Goal: Check status: Check status

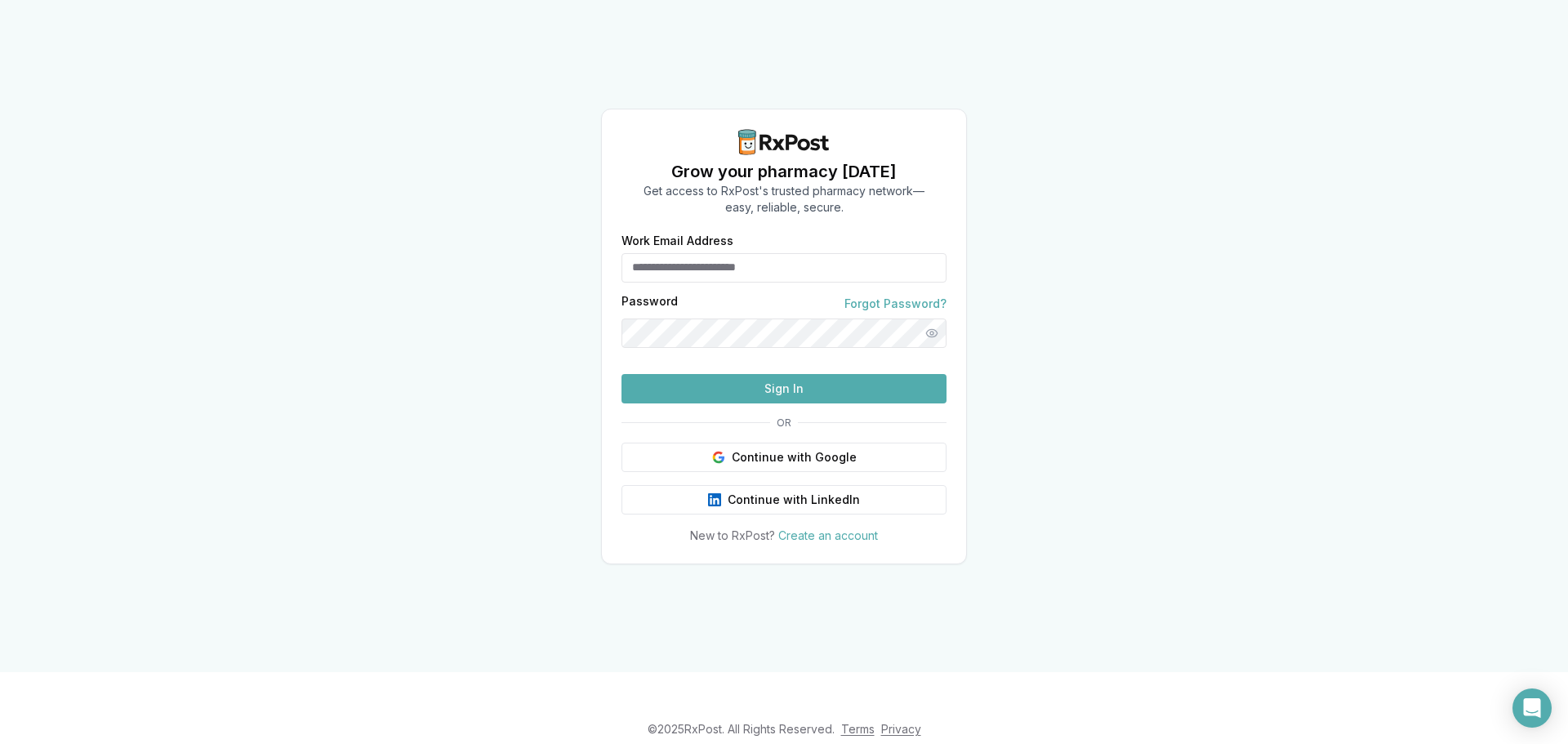
click at [832, 253] on input "Work Email Address" at bounding box center [783, 268] width 325 height 29
type input "**********"
click at [934, 319] on button "Show password" at bounding box center [931, 333] width 29 height 29
click at [521, 335] on div "**********" at bounding box center [784, 336] width 1568 height 672
click at [924, 319] on button "Hide password" at bounding box center [931, 333] width 29 height 29
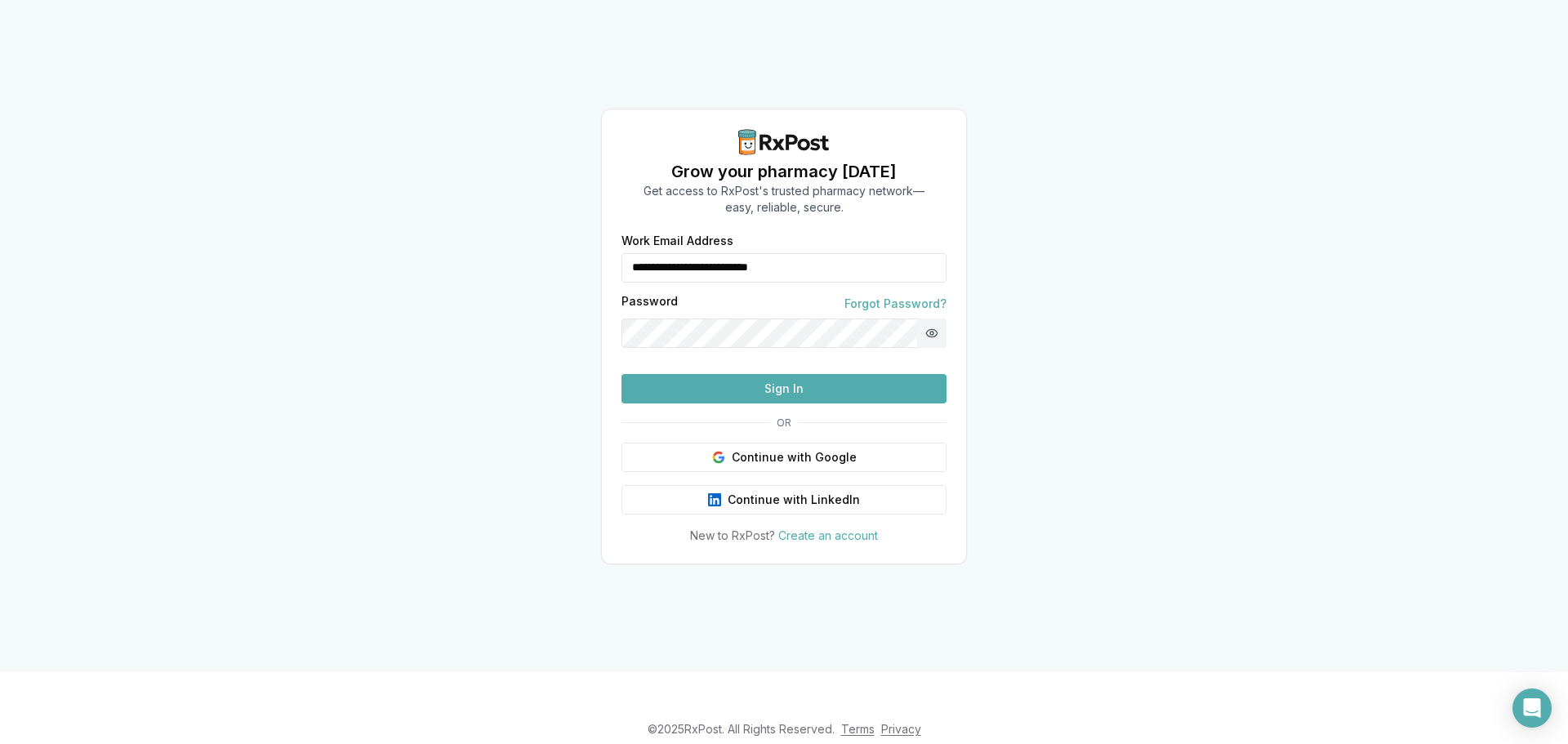
click at [931, 319] on button "Show password" at bounding box center [931, 333] width 29 height 29
click at [833, 403] on button "Sign In" at bounding box center [783, 389] width 325 height 29
click at [932, 319] on button "Hide password" at bounding box center [931, 333] width 29 height 29
click at [941, 319] on button "Show password" at bounding box center [931, 333] width 29 height 29
click at [829, 403] on button "Sign In" at bounding box center [783, 389] width 325 height 29
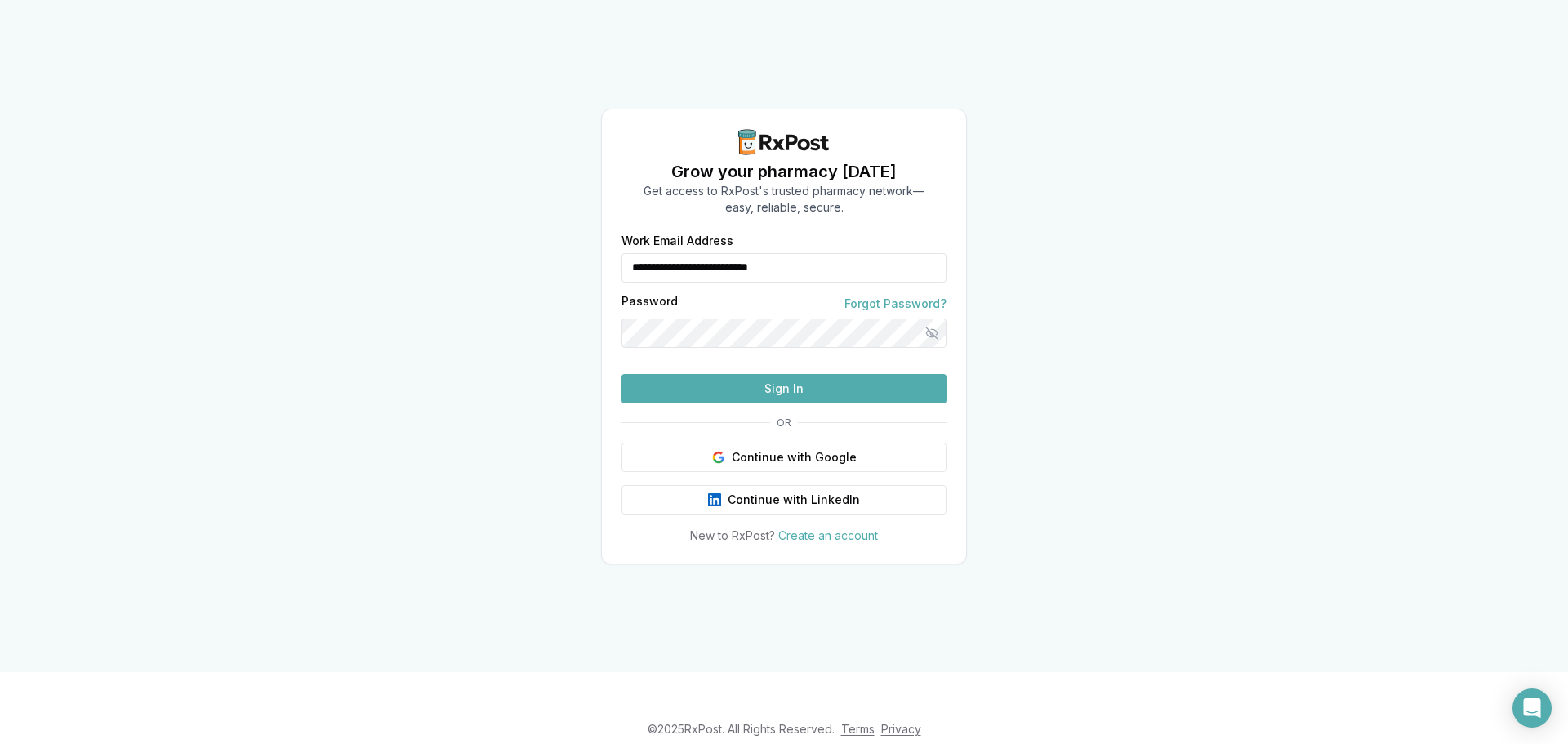
click at [861, 253] on input "**********" at bounding box center [783, 268] width 325 height 29
click at [856, 403] on button "Sign In" at bounding box center [783, 389] width 325 height 29
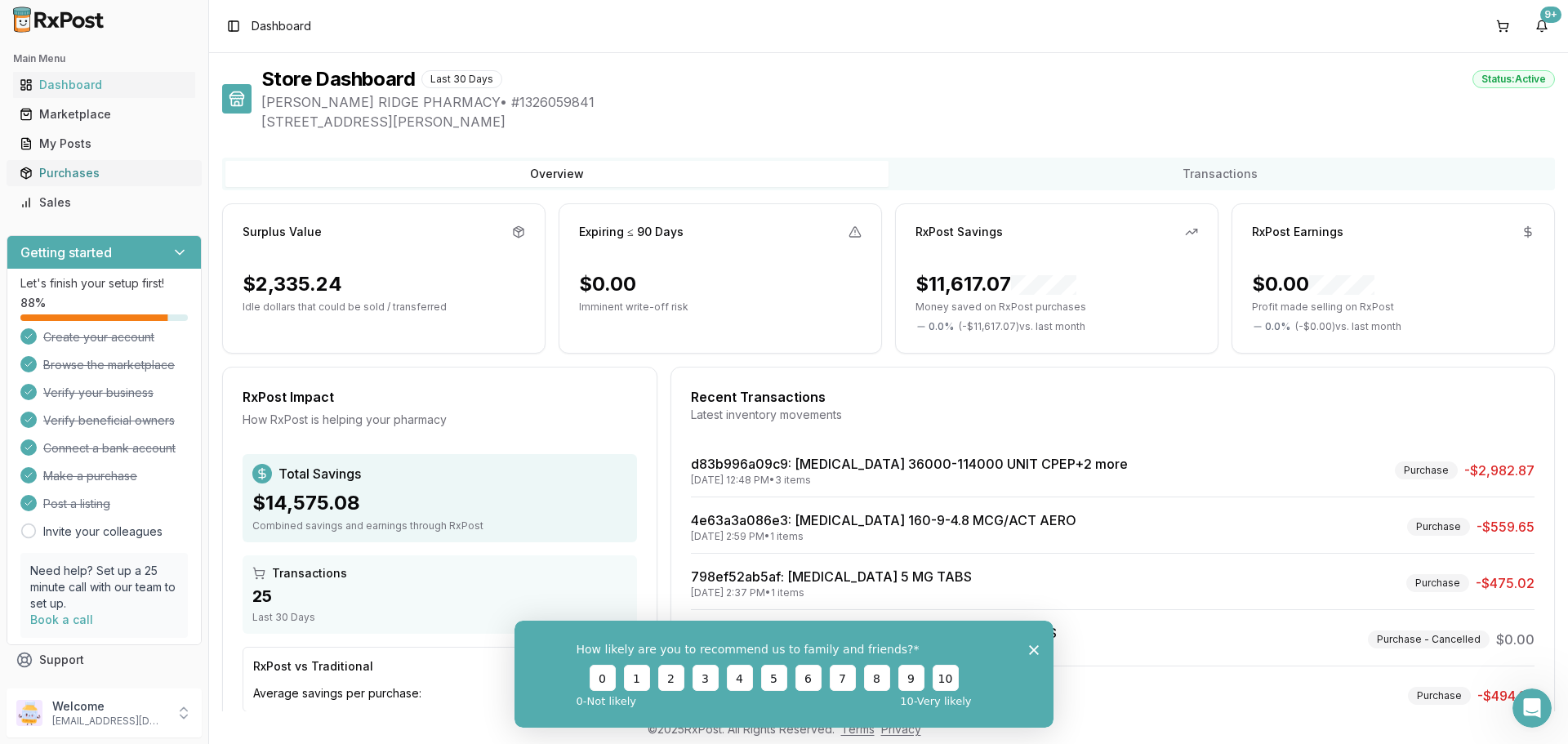
click at [61, 166] on div "Purchases" at bounding box center [104, 173] width 169 height 16
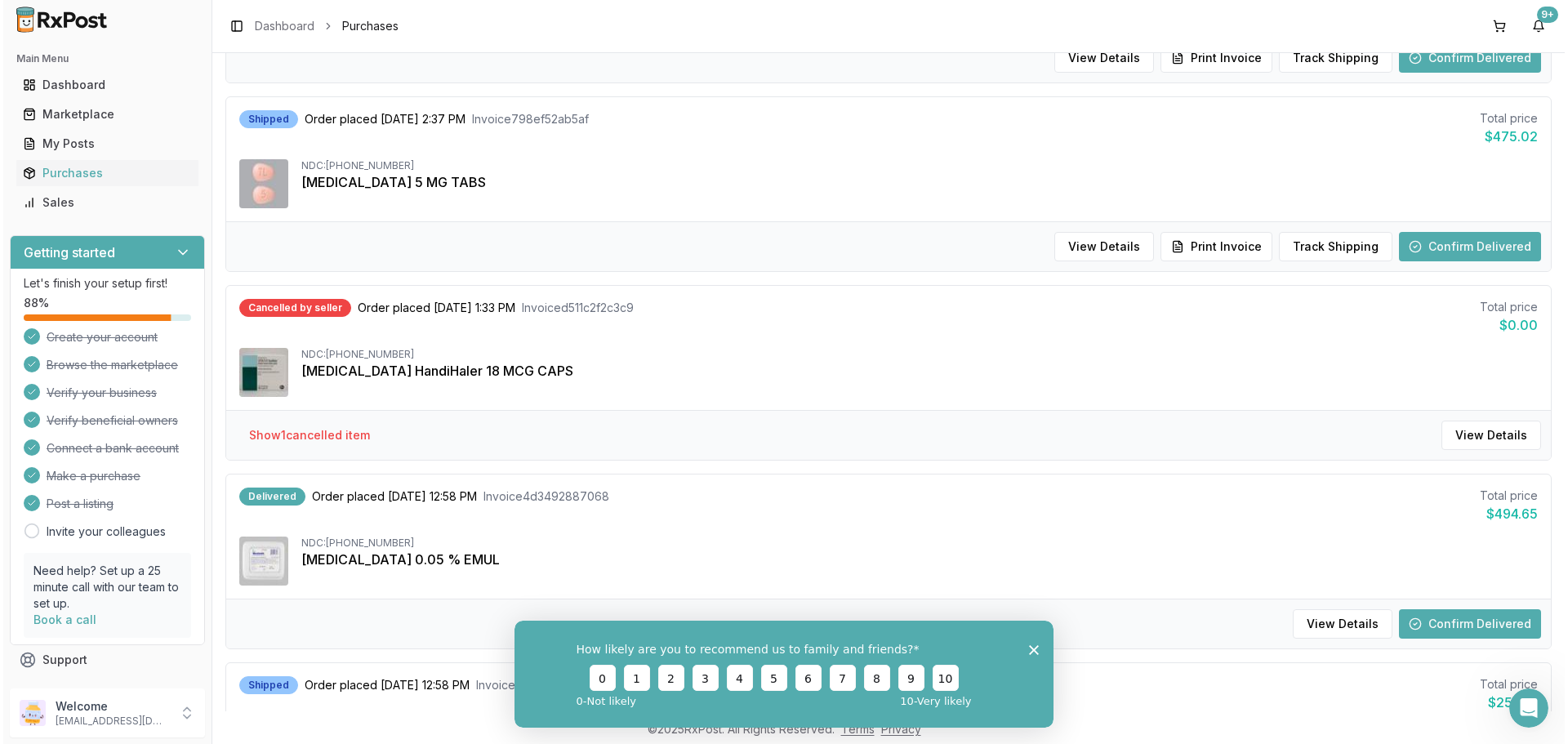
scroll to position [408, 0]
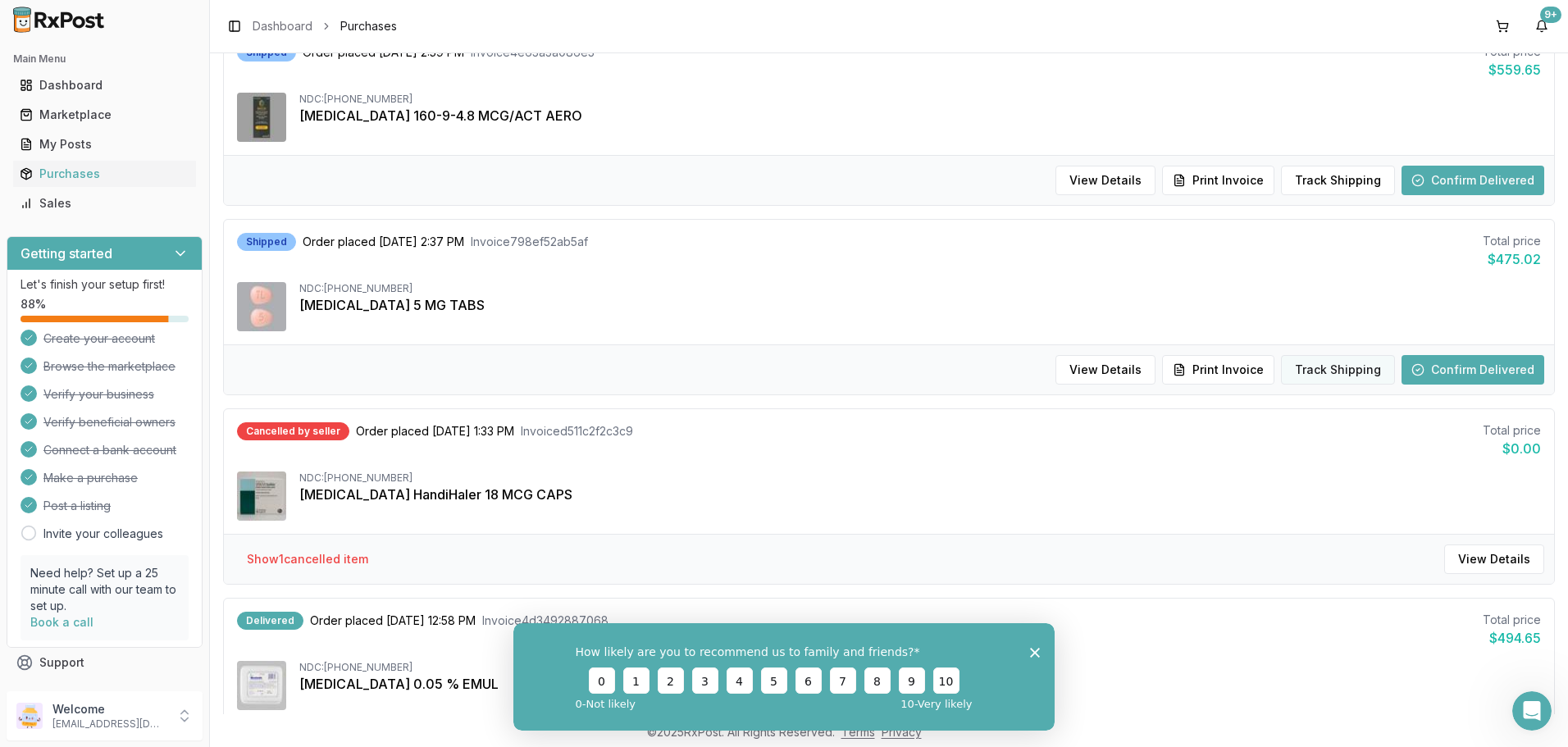
click at [1321, 371] on button "Track Shipping" at bounding box center [1338, 370] width 114 height 29
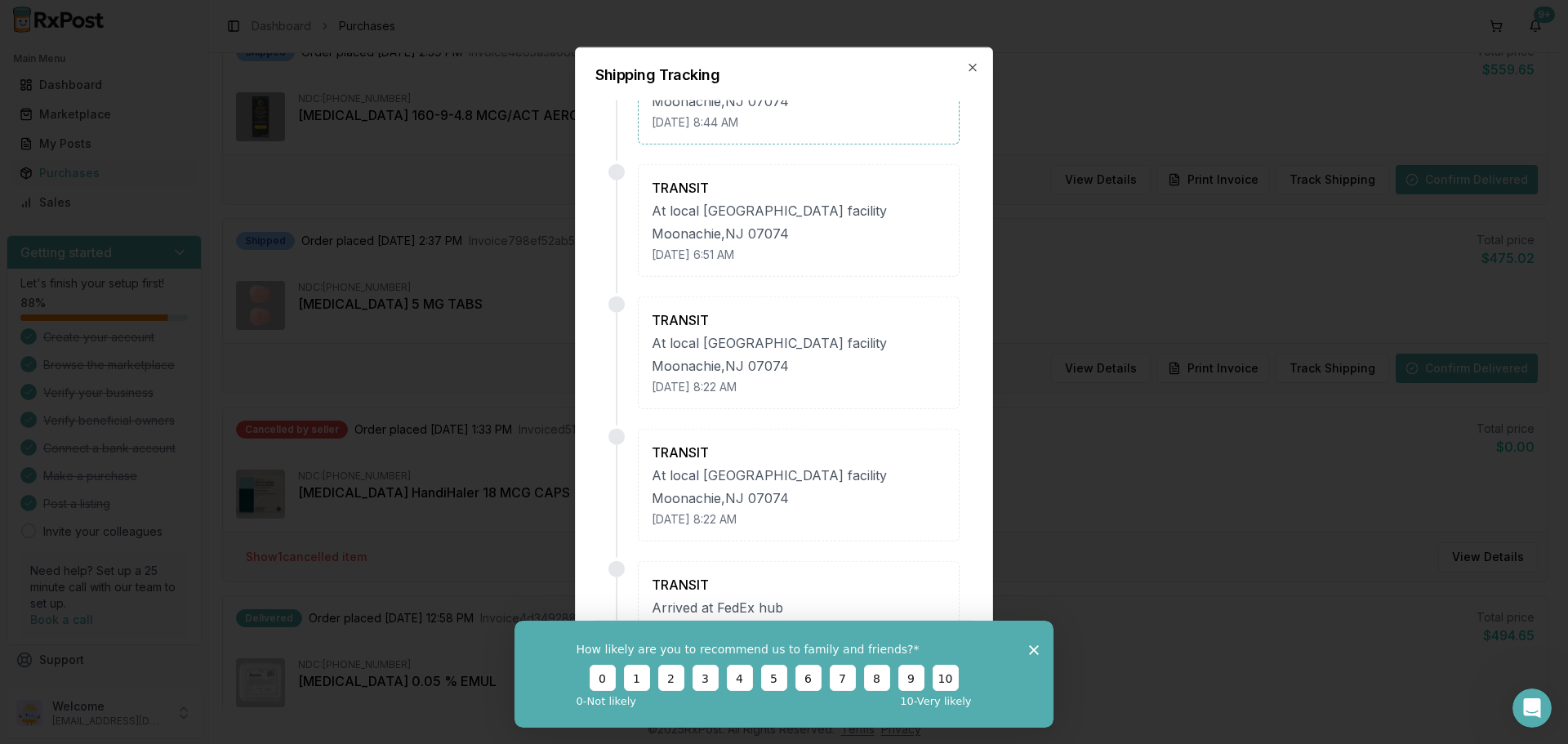
scroll to position [490, 0]
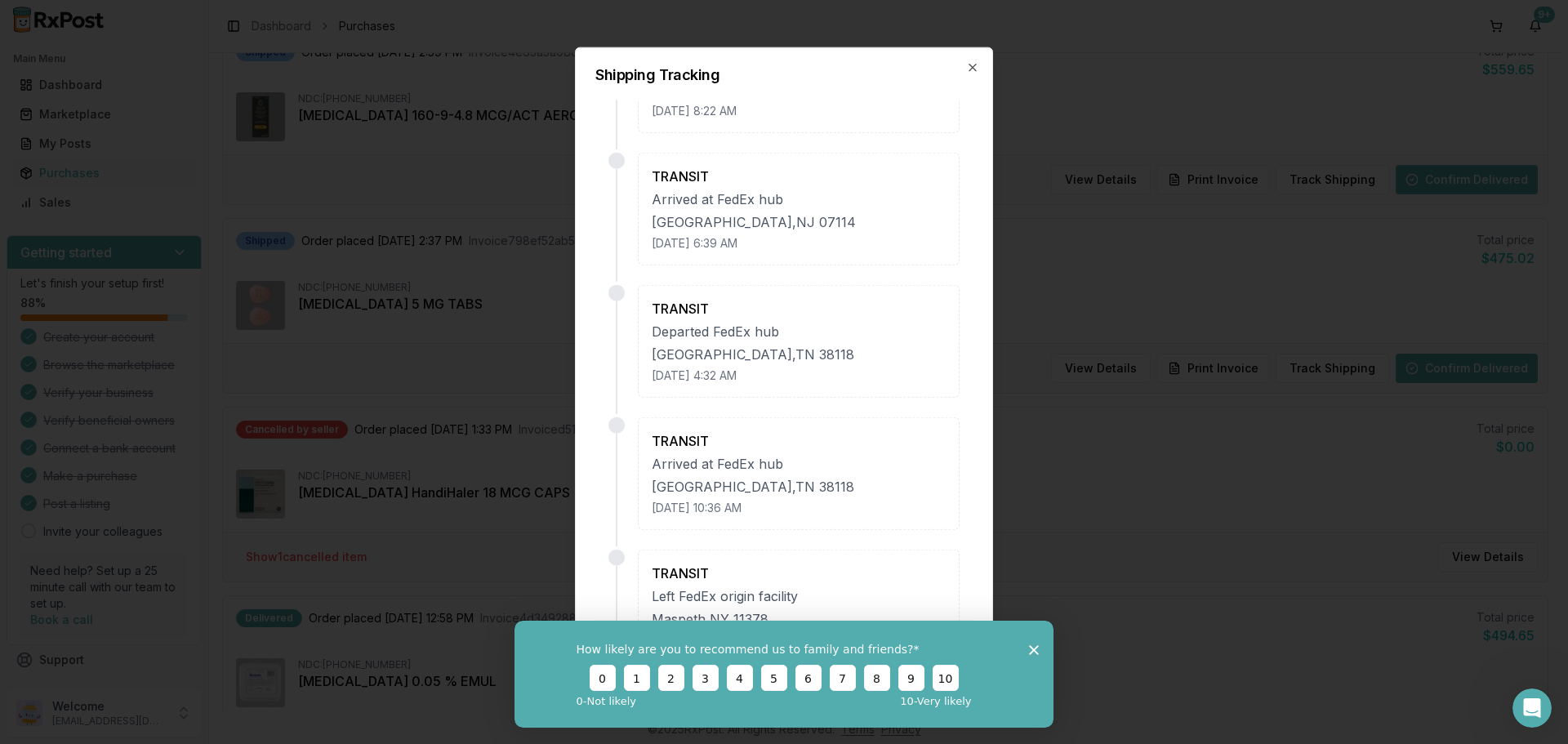
click at [1030, 647] on icon "Close survey" at bounding box center [1033, 649] width 9 height 9
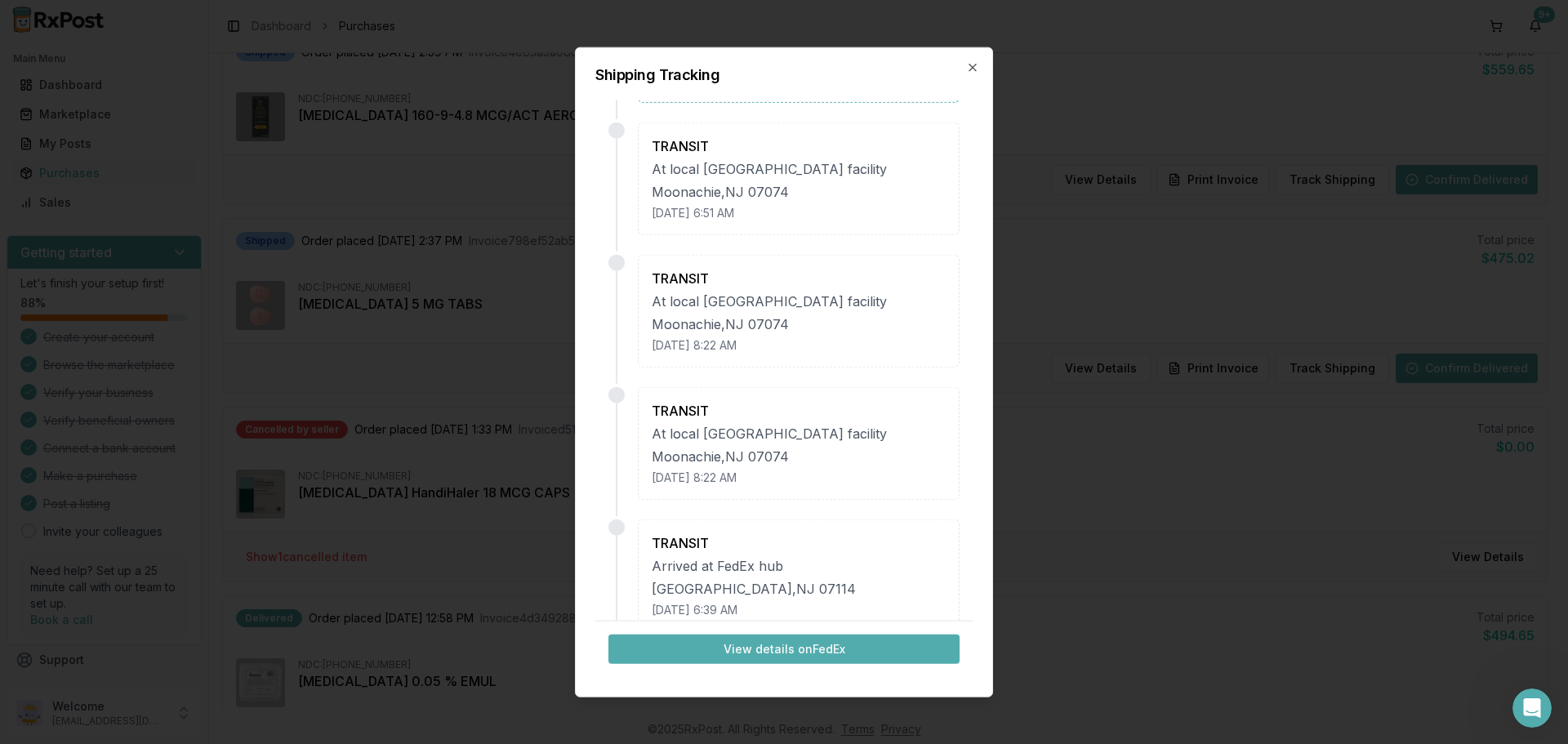
scroll to position [0, 0]
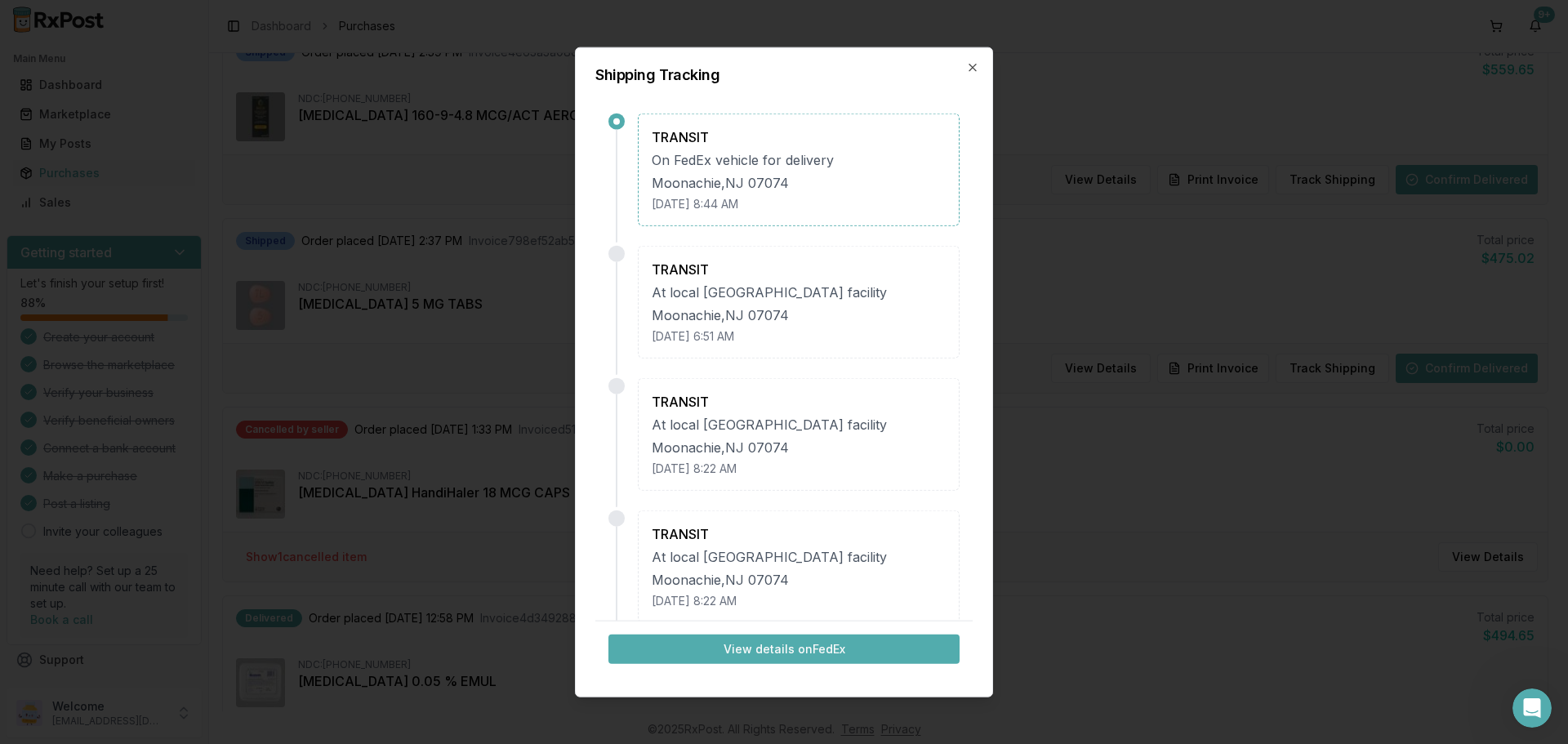
click at [829, 639] on button "View details on FedEx" at bounding box center [784, 649] width 351 height 29
click at [966, 69] on h2 "Shipping Tracking" at bounding box center [783, 74] width 378 height 14
click at [971, 69] on icon "button" at bounding box center [972, 67] width 7 height 7
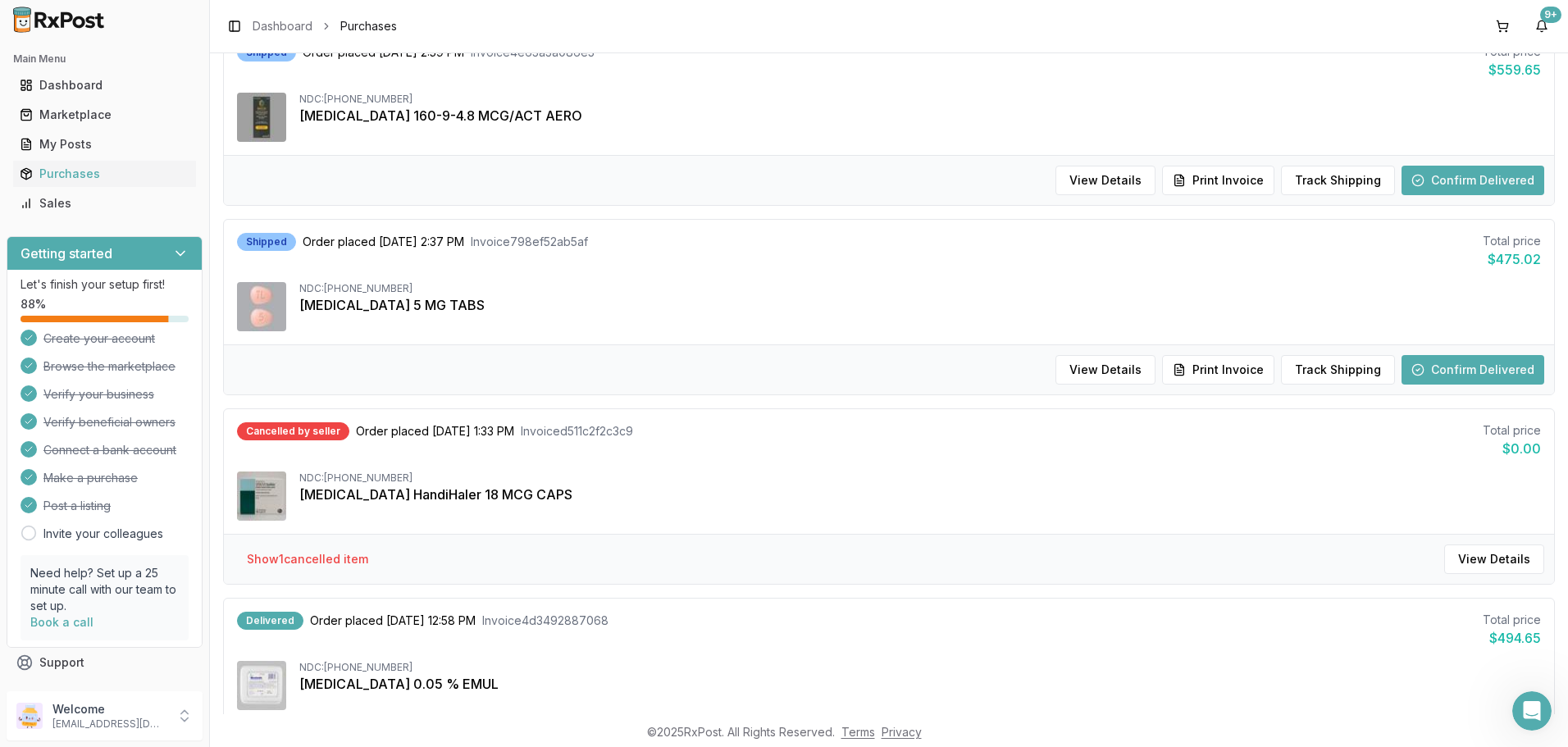
click at [80, 29] on img at bounding box center [59, 20] width 105 height 27
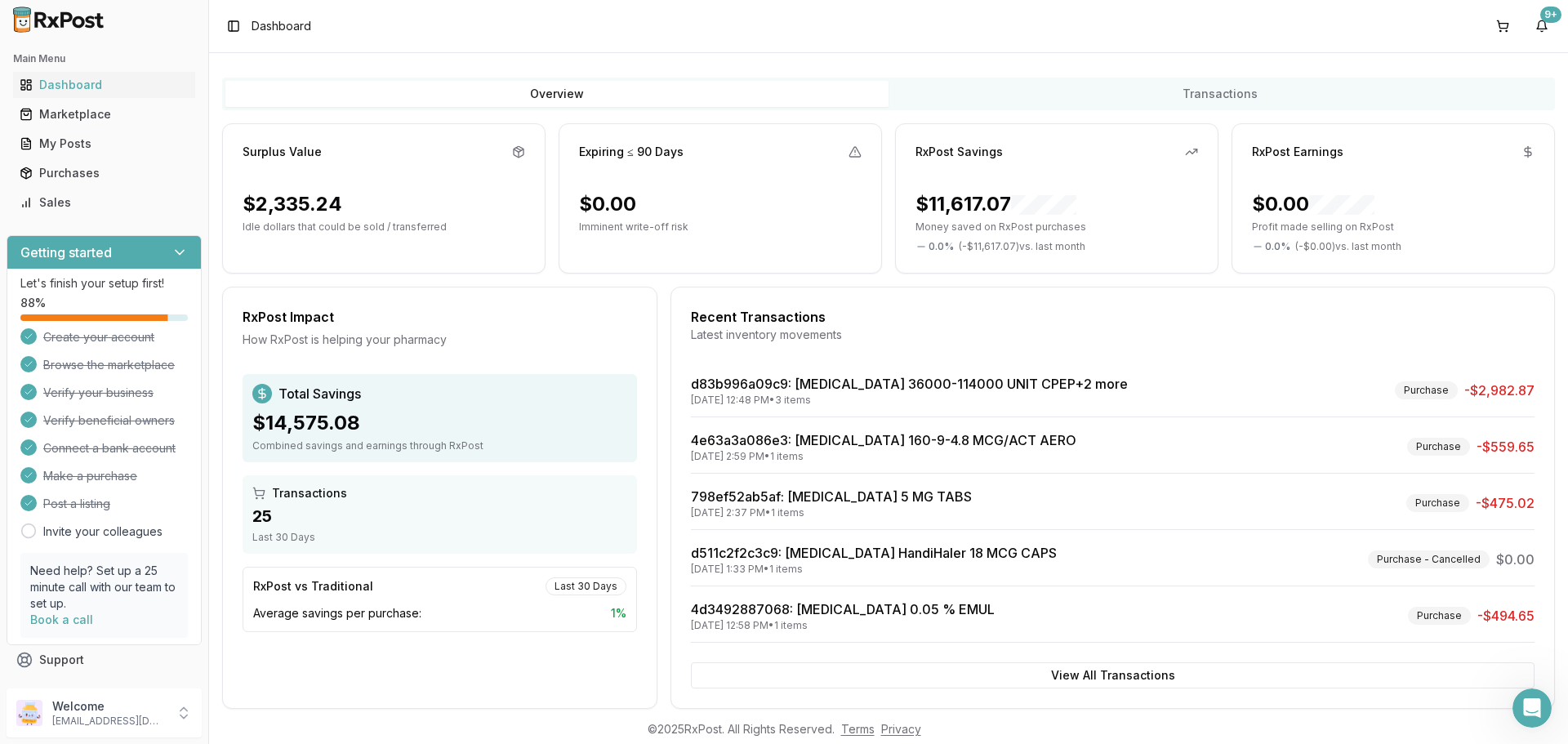
scroll to position [104, 0]
